Goal: Find specific page/section: Find specific page/section

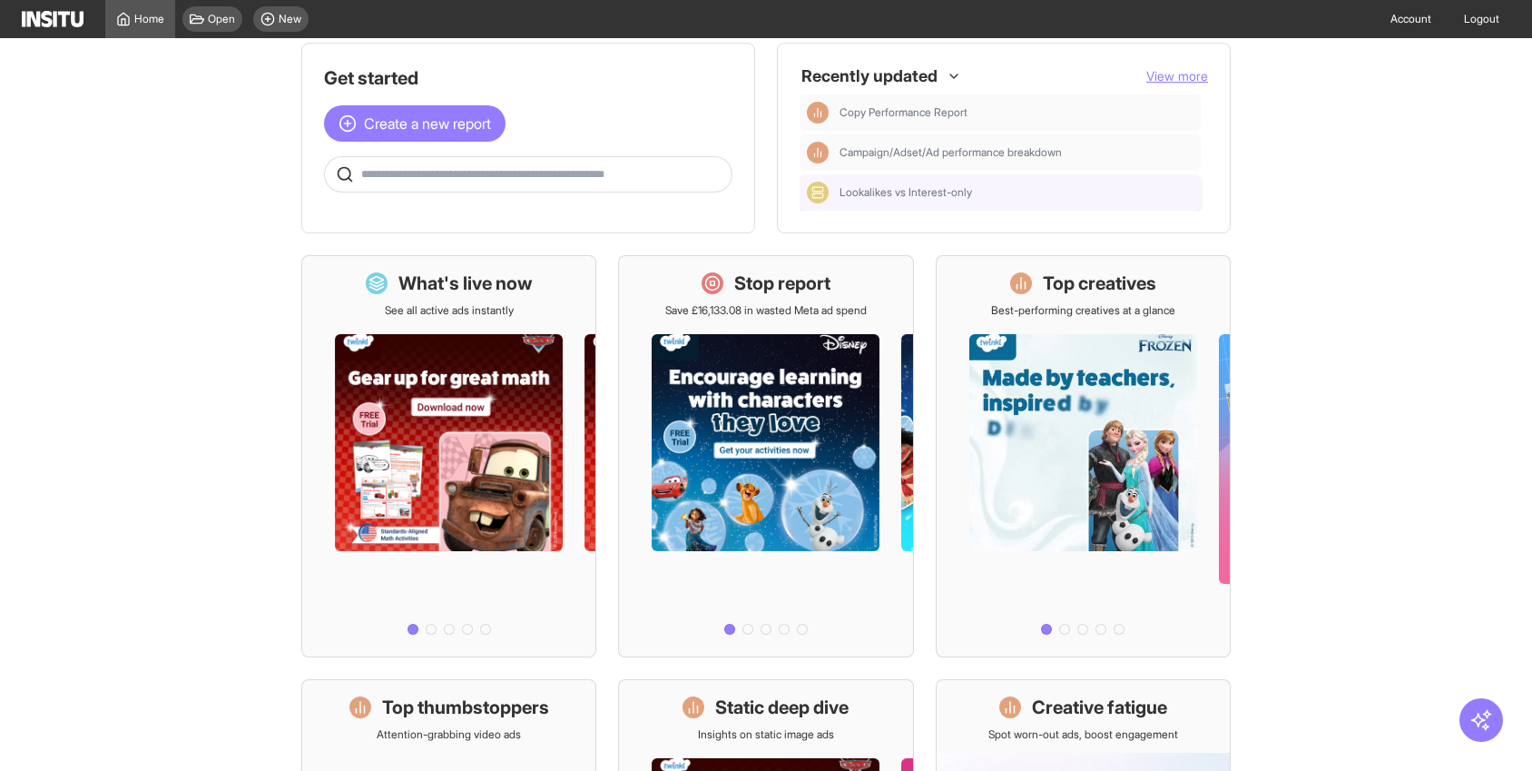
scroll to position [24, 0]
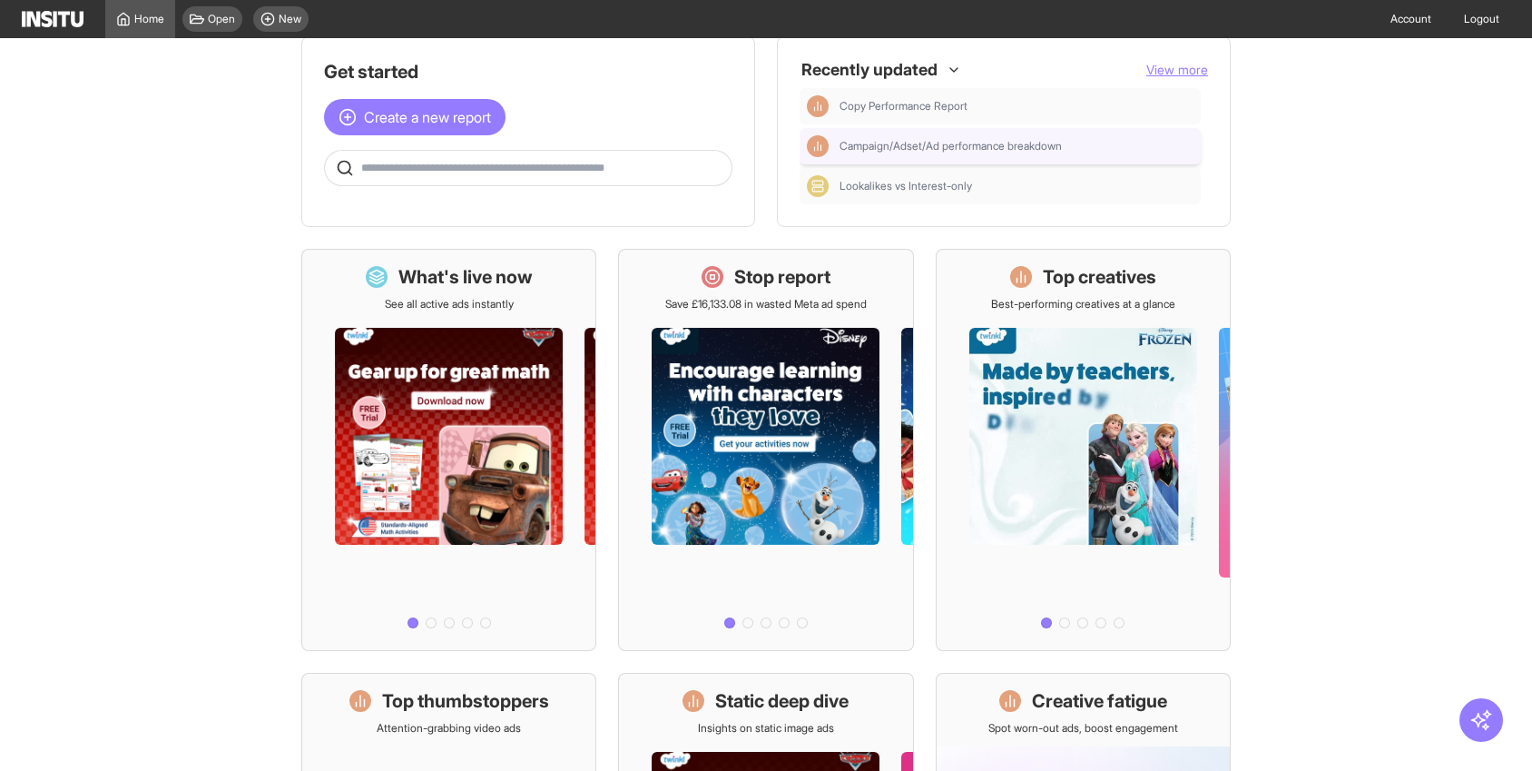
click at [865, 155] on div "Campaign/Adset/Ad performance breakdown" at bounding box center [1000, 146] width 387 height 22
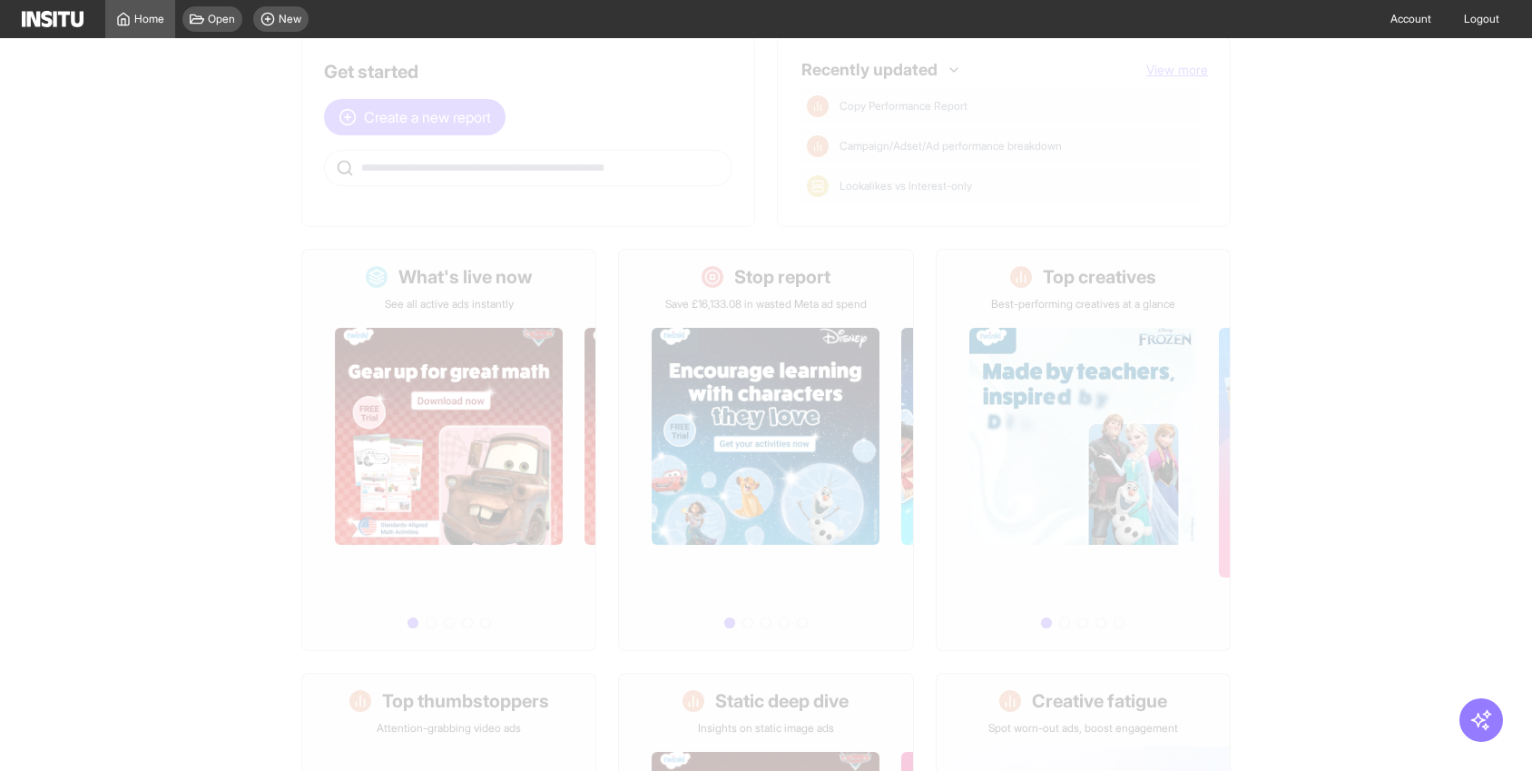
select select "**"
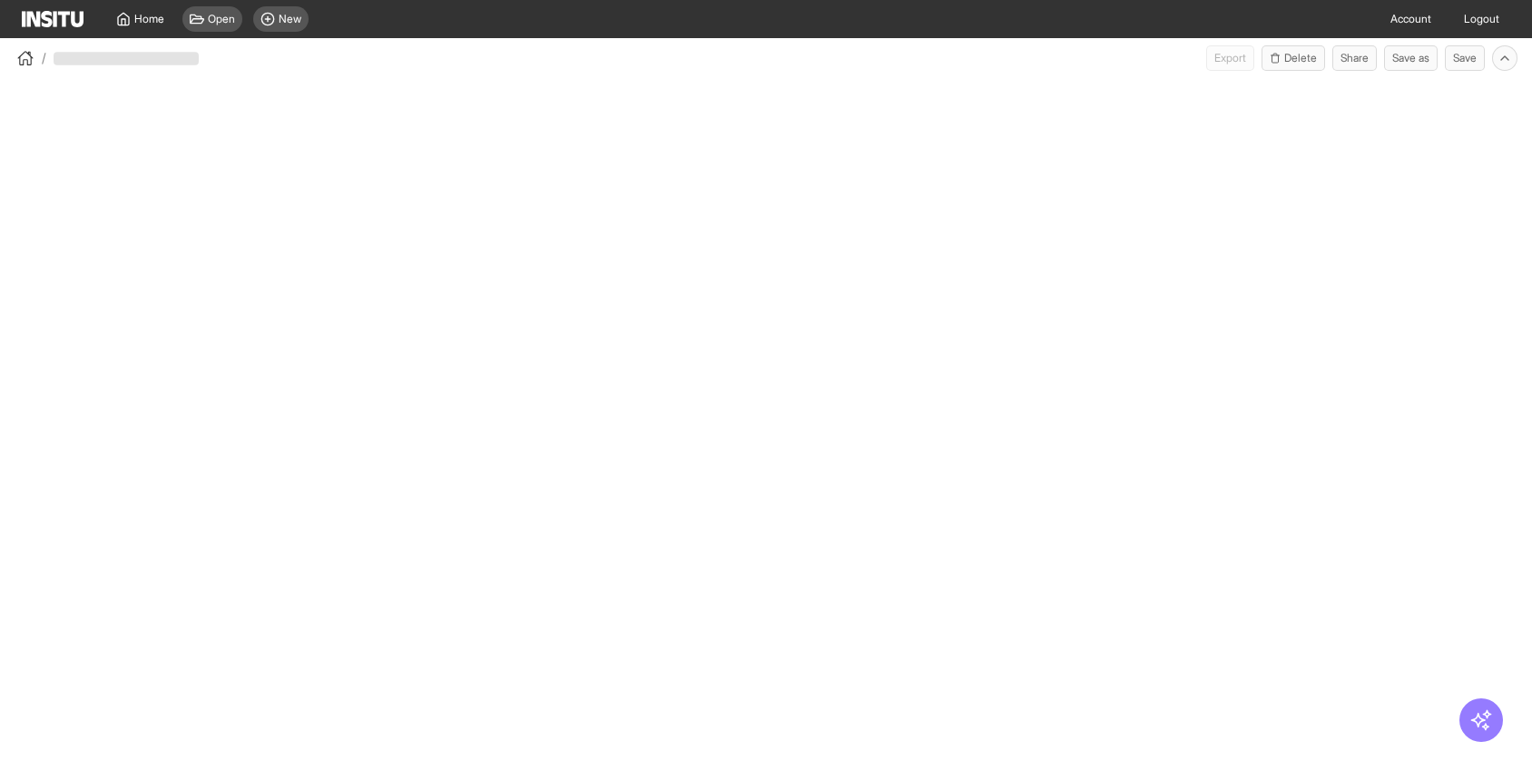
select select "**"
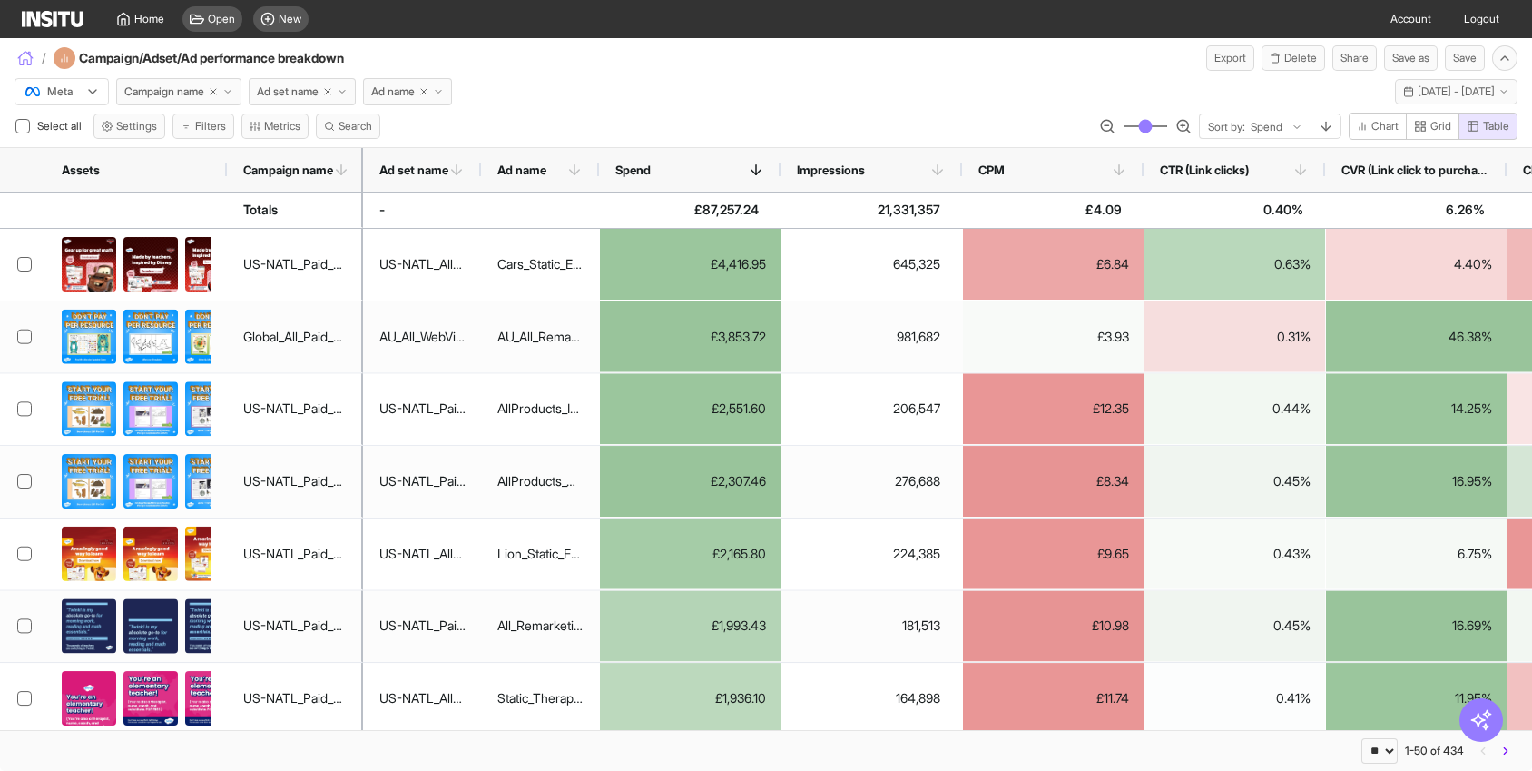
click at [29, 52] on icon "button" at bounding box center [25, 55] width 15 height 6
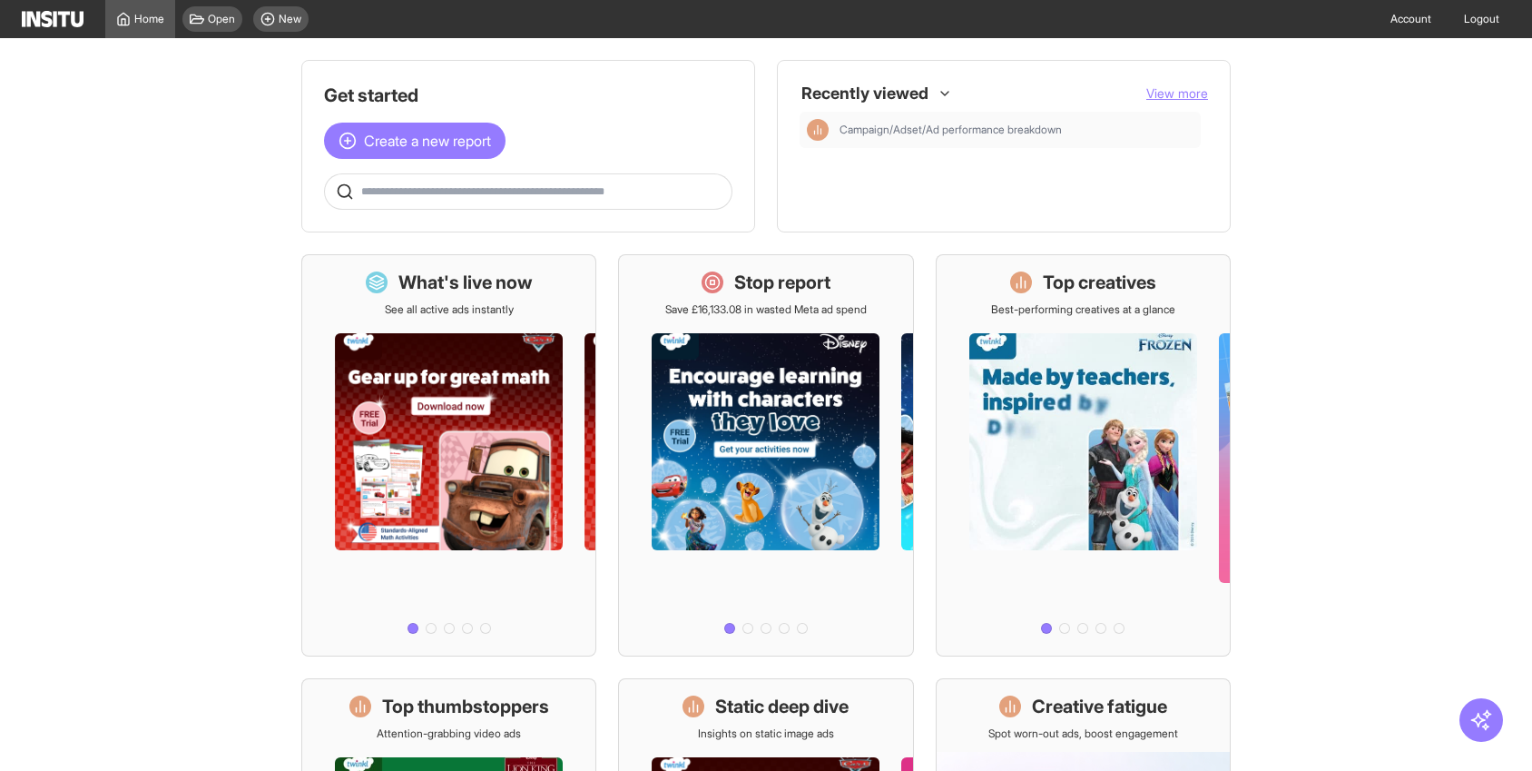
click at [1163, 95] on span "View more" at bounding box center [1177, 92] width 62 height 15
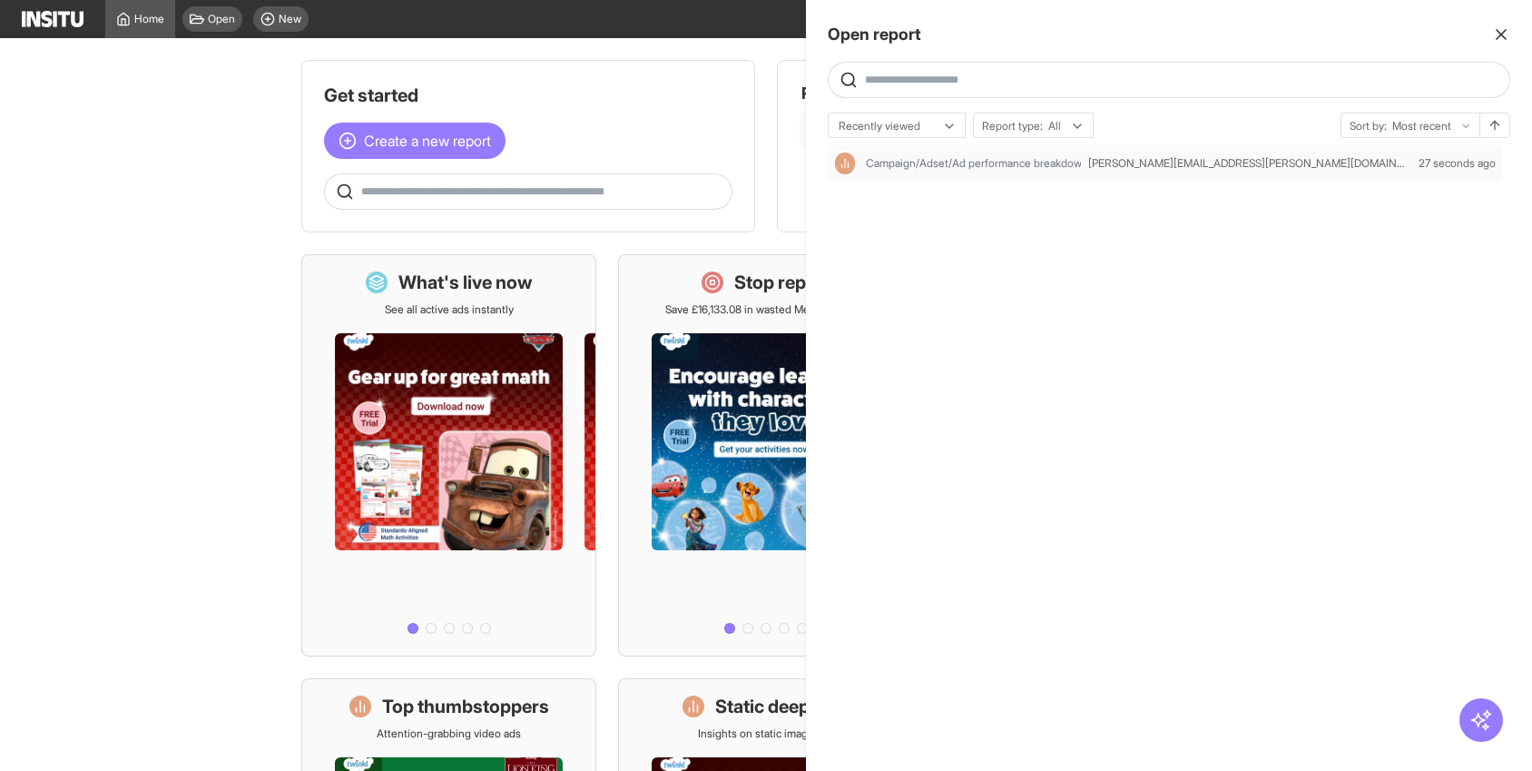
click at [1501, 30] on icon "button" at bounding box center [1501, 34] width 18 height 18
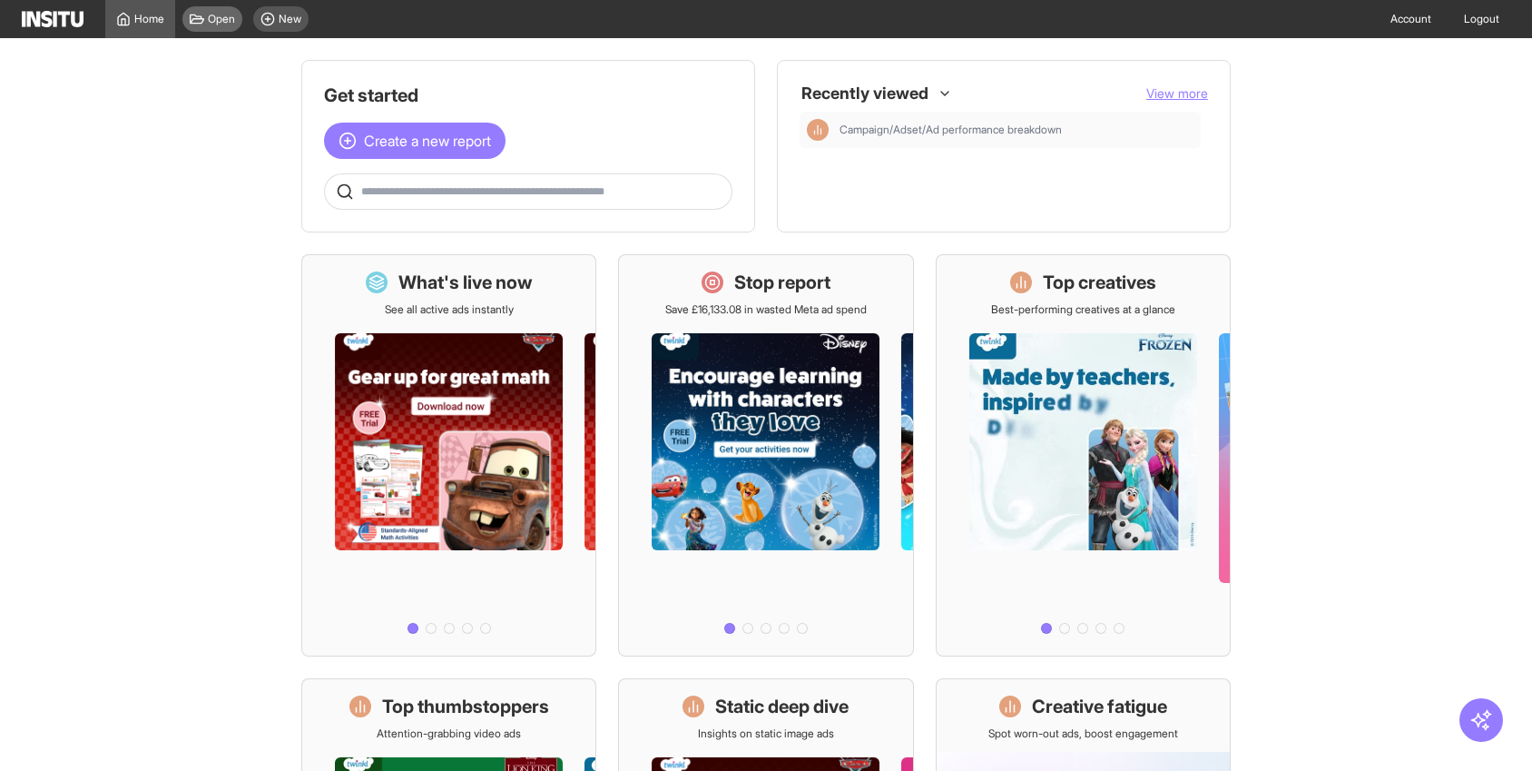
click at [217, 25] on span "Open" at bounding box center [221, 19] width 27 height 15
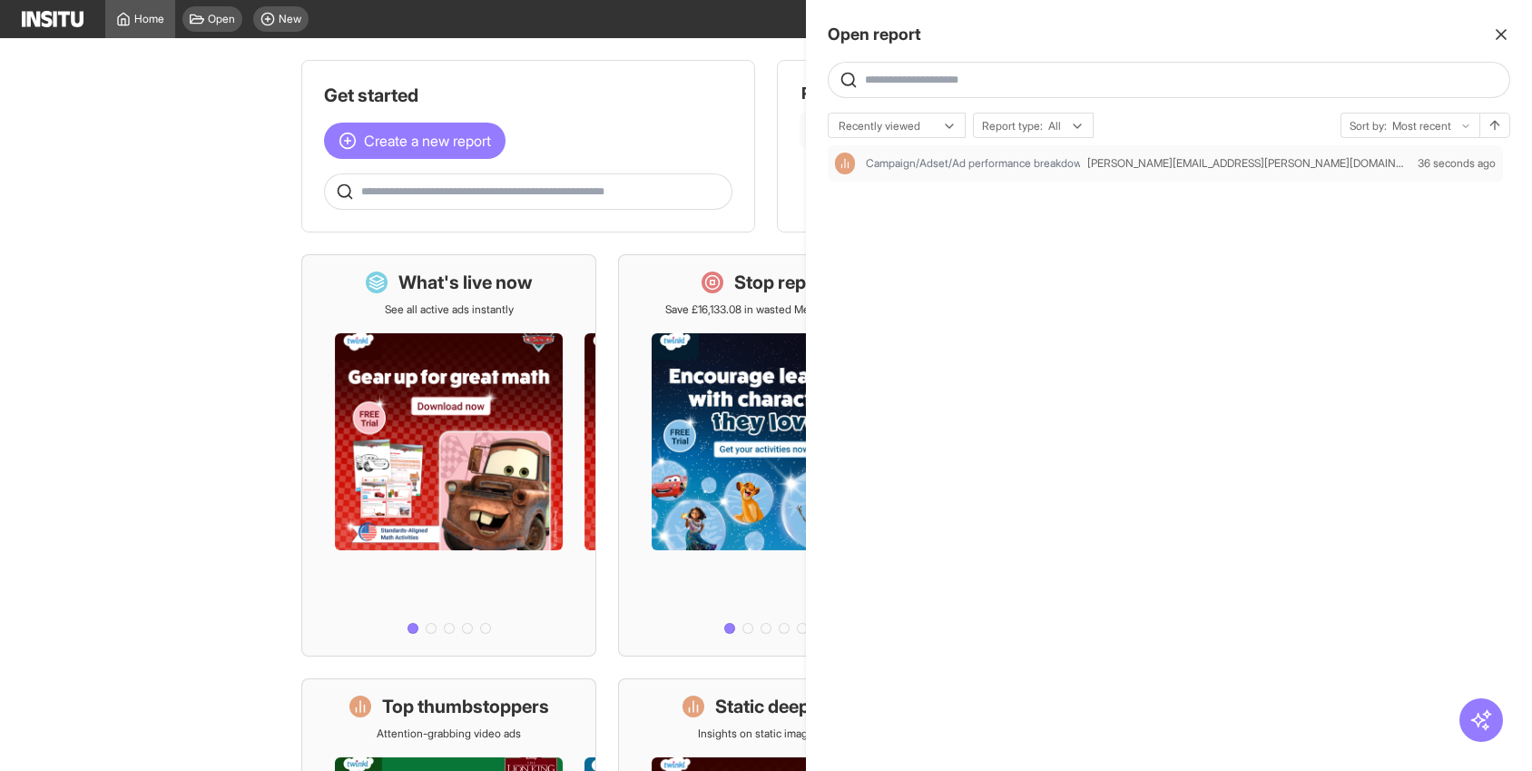
click at [1501, 42] on icon "button" at bounding box center [1501, 34] width 18 height 18
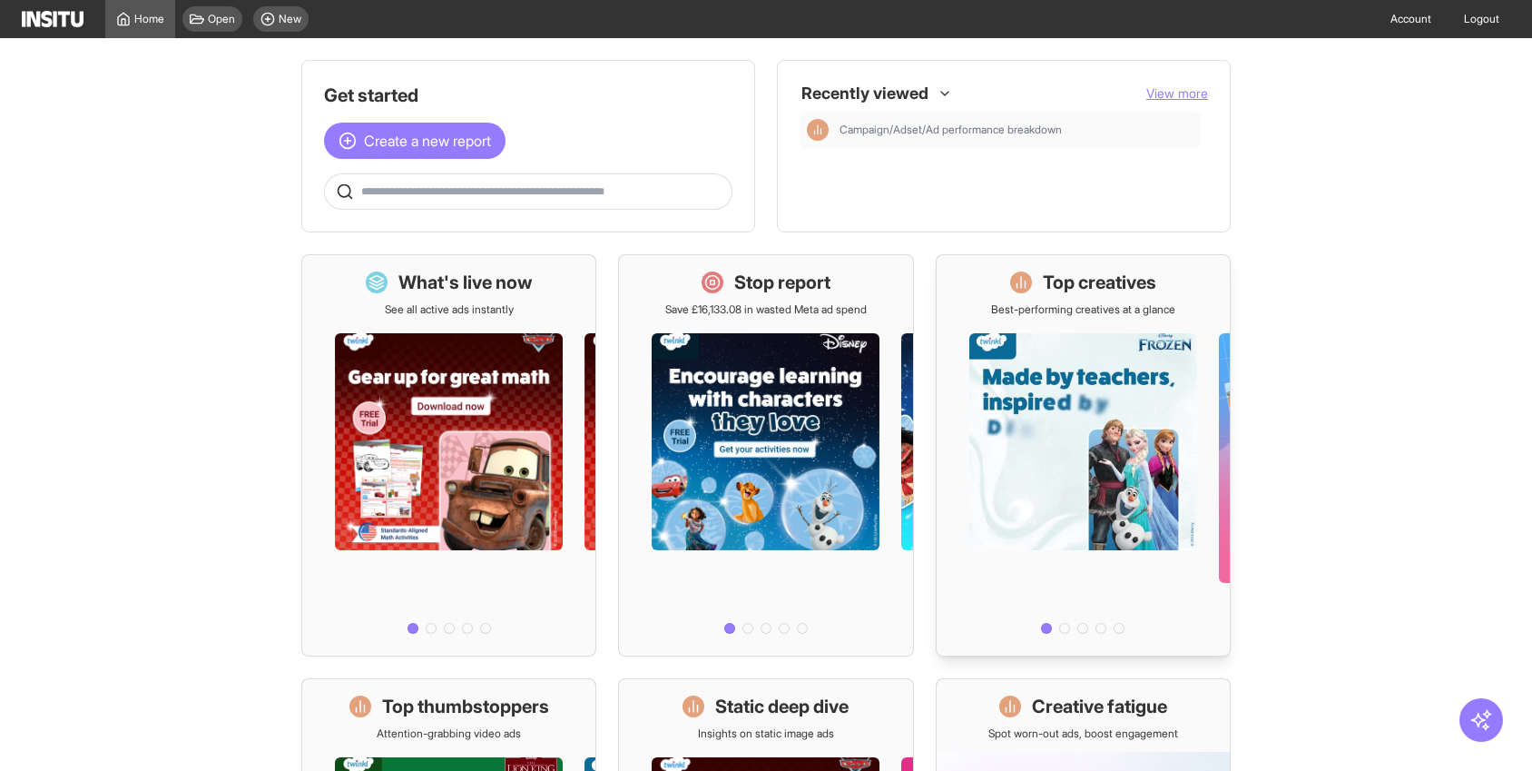
click at [1101, 290] on h1 "Top creatives" at bounding box center [1099, 282] width 113 height 25
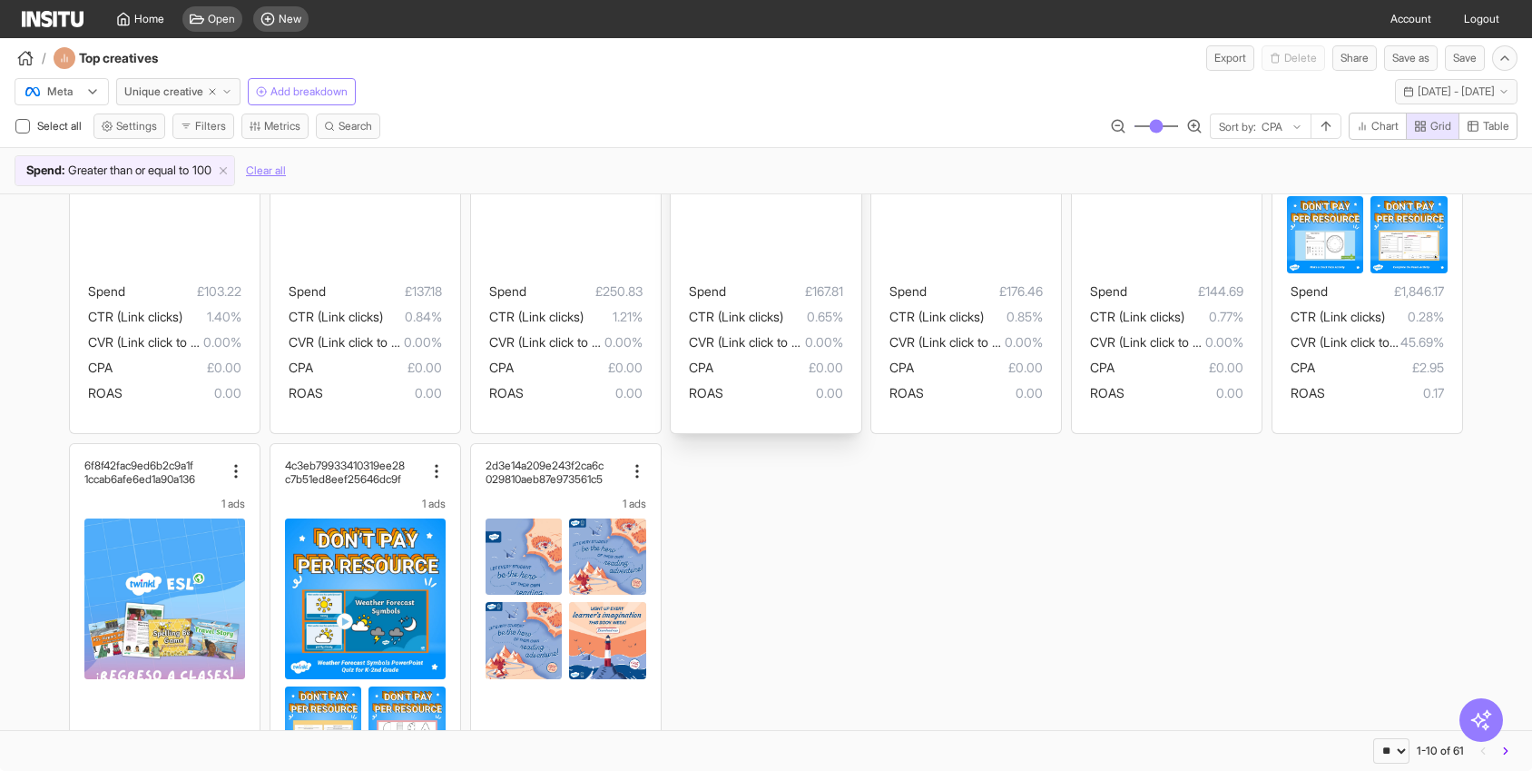
scroll to position [431, 0]
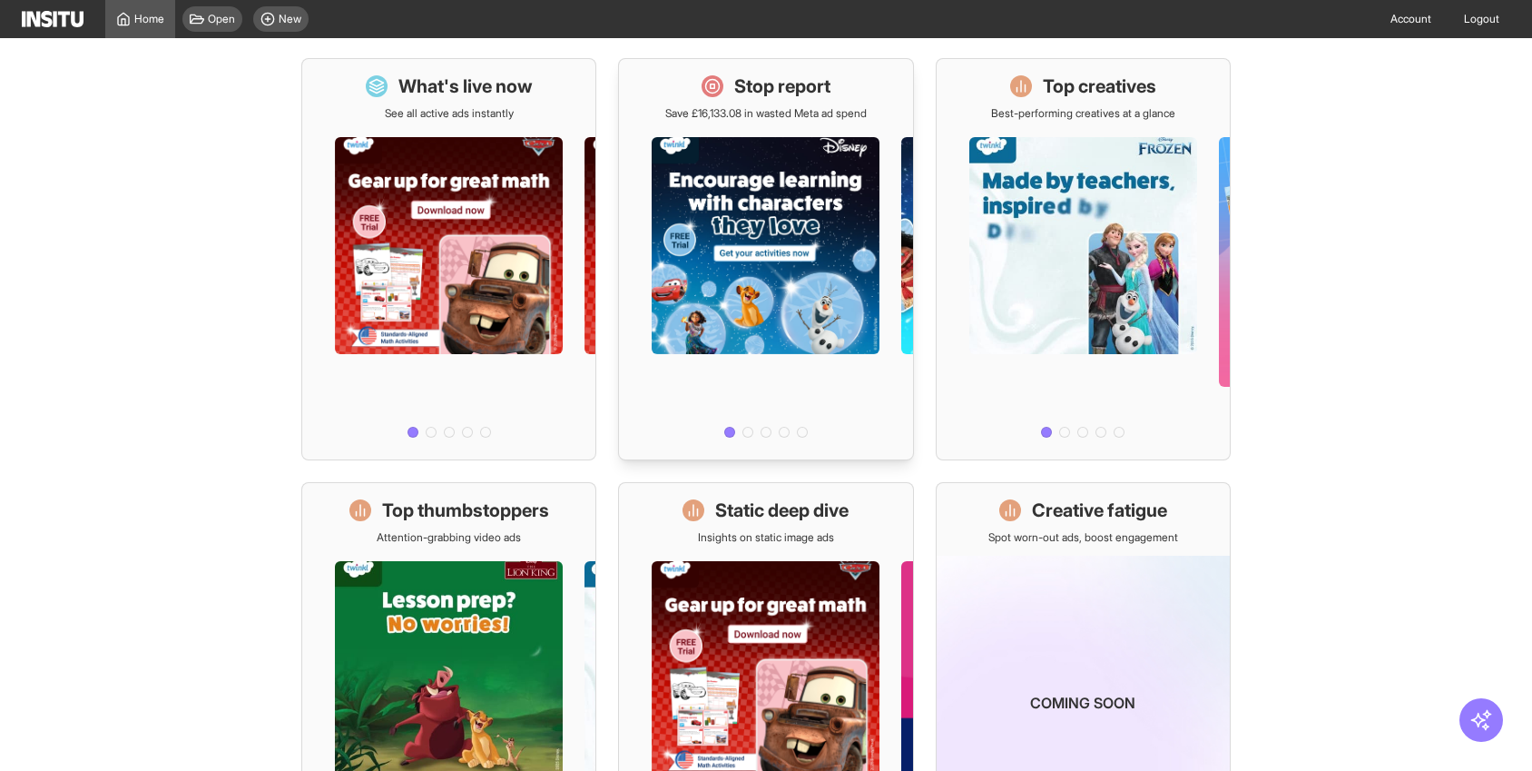
scroll to position [289, 0]
